Goal: Navigation & Orientation: Find specific page/section

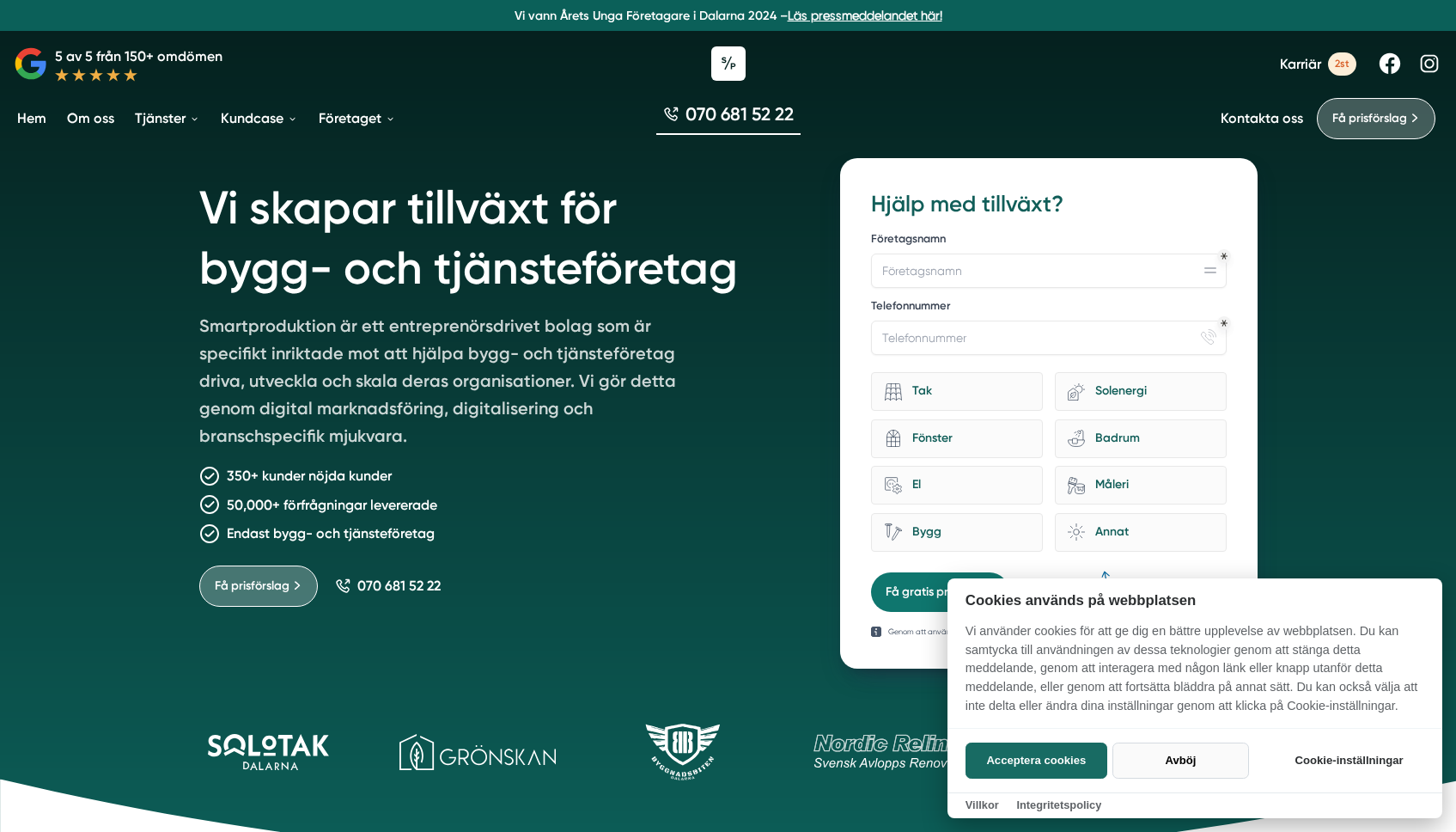
click at [1192, 753] on button "Avböj" at bounding box center [1181, 761] width 137 height 36
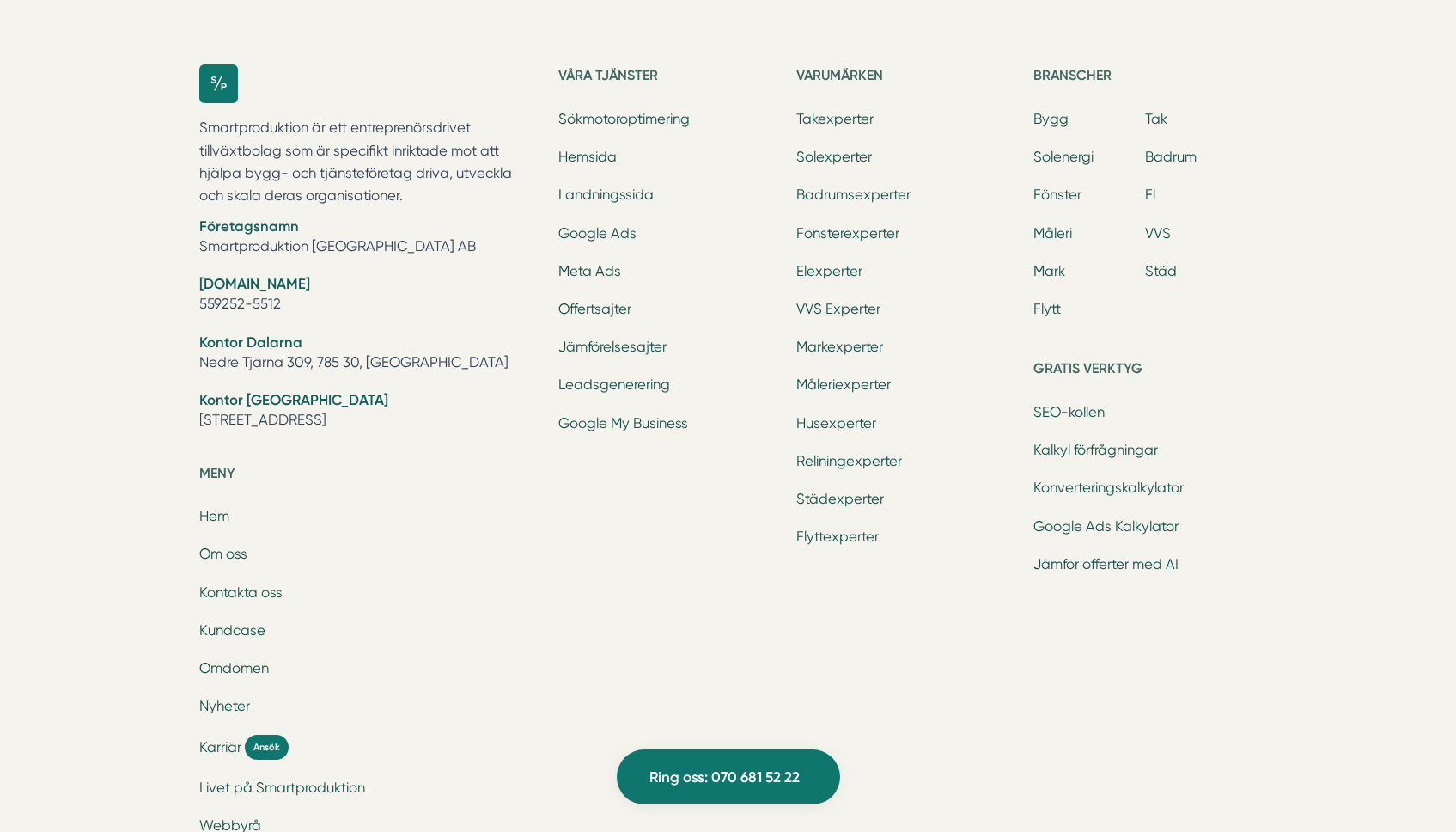
scroll to position [5495, 0]
click at [836, 122] on link "Takexperter" at bounding box center [835, 121] width 77 height 16
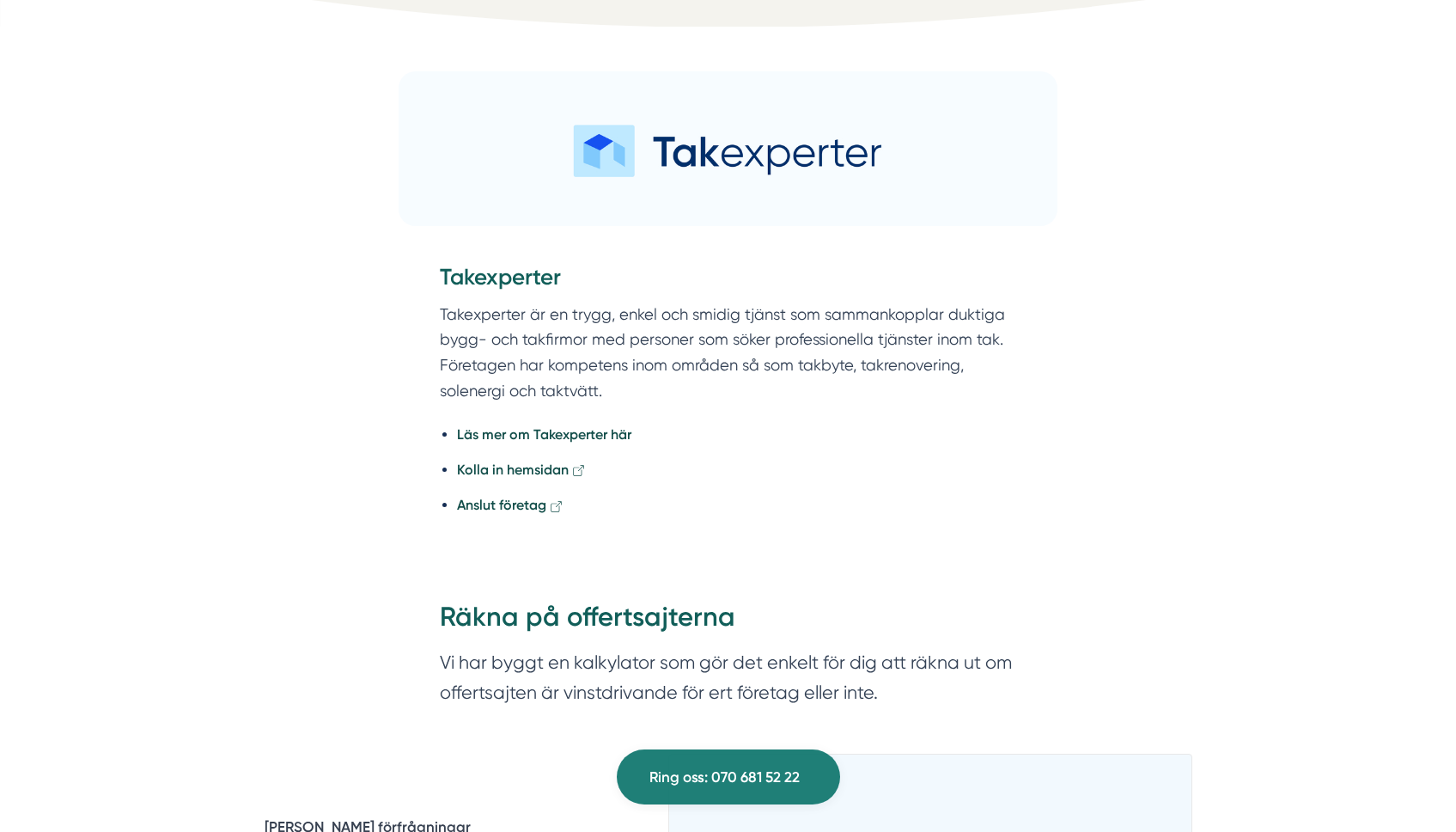
scroll to position [668, 0]
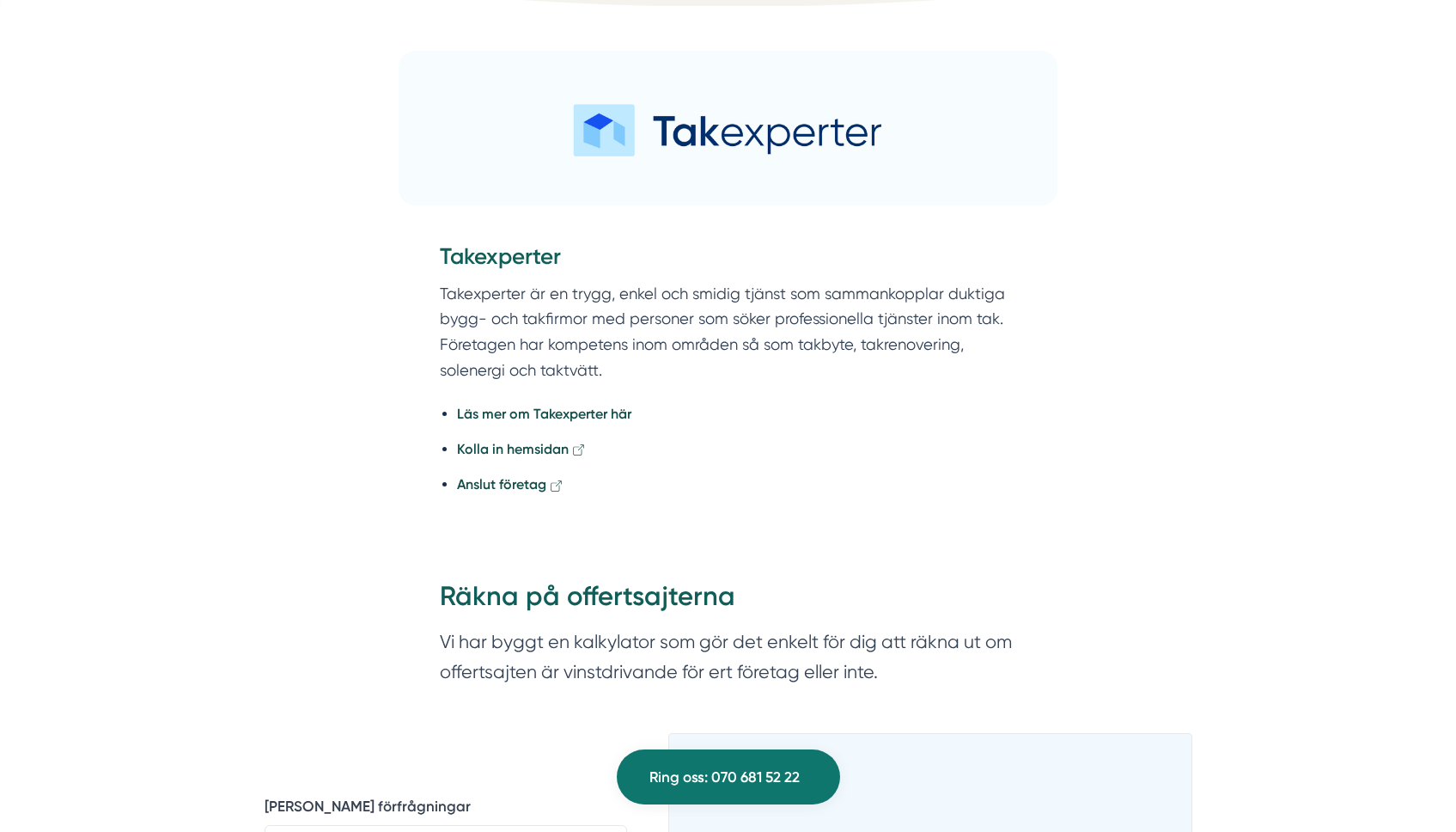
click at [647, 141] on img at bounding box center [728, 128] width 660 height 155
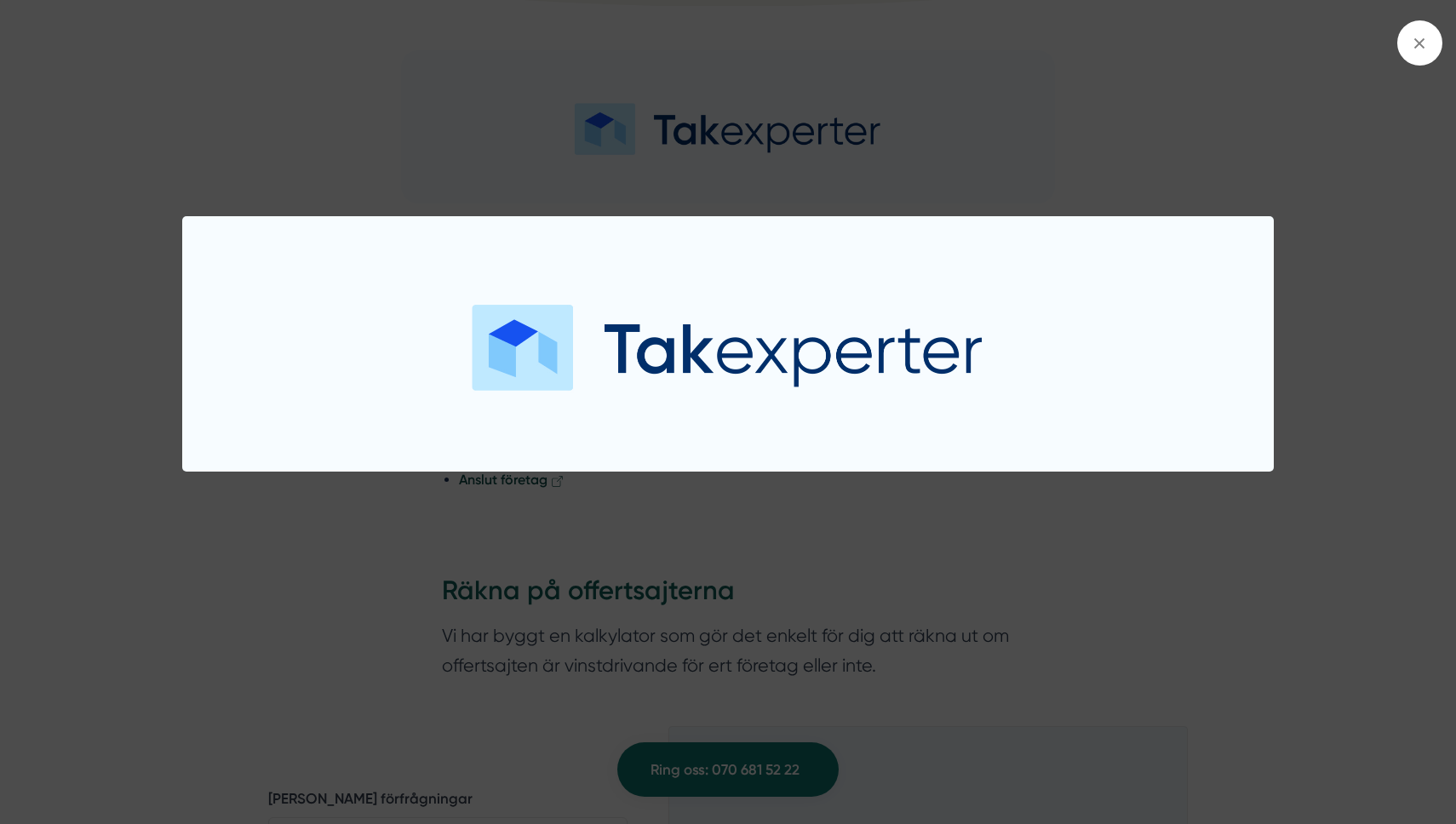
click at [736, 89] on div at bounding box center [728, 412] width 1456 height 824
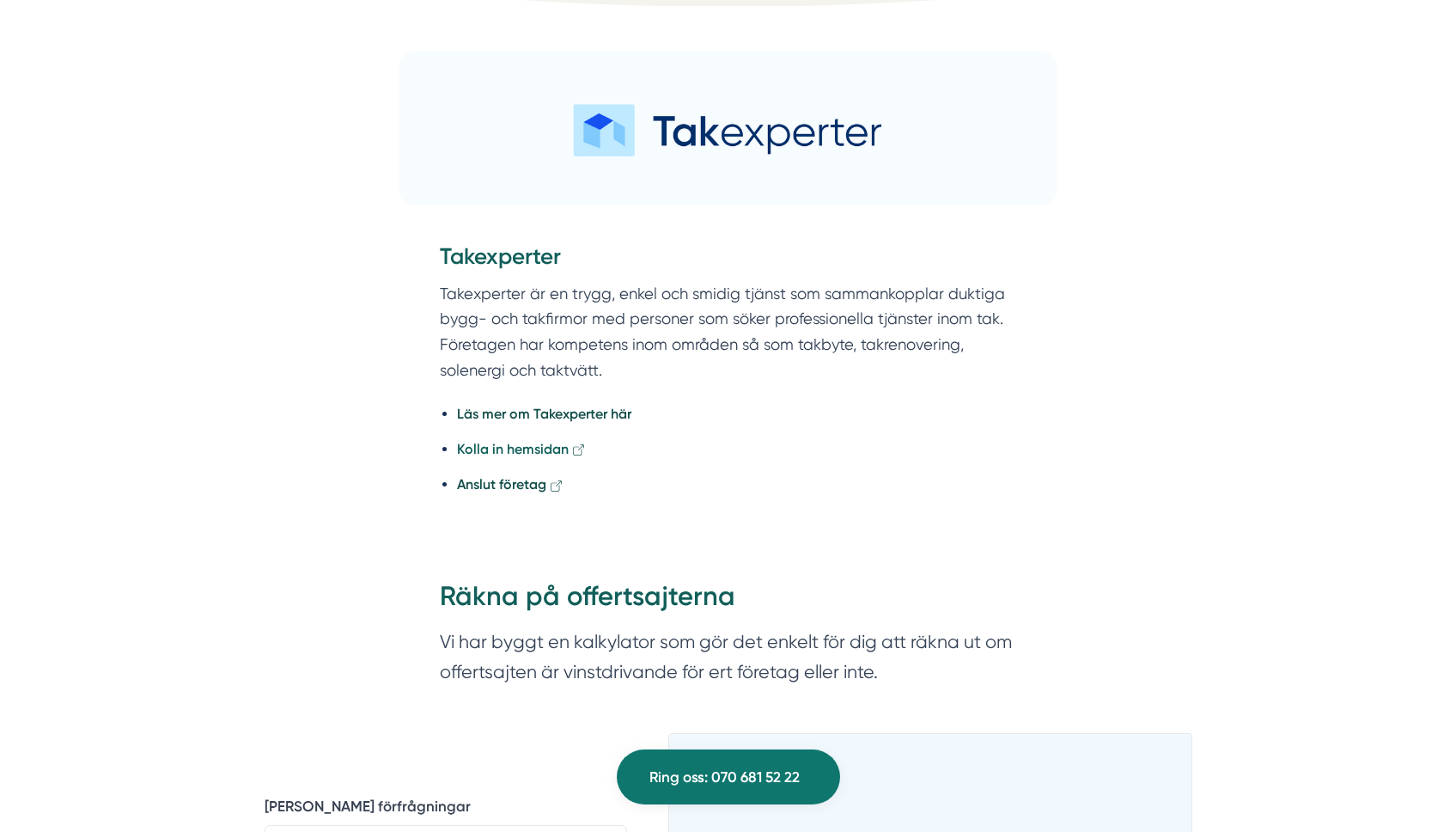
click at [540, 447] on strong "Kolla in hemsidan" at bounding box center [513, 449] width 112 height 16
